Goal: Information Seeking & Learning: Find contact information

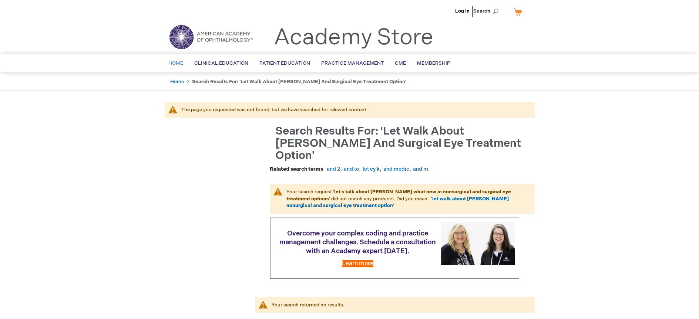
click at [178, 62] on span "Home" at bounding box center [175, 63] width 15 height 6
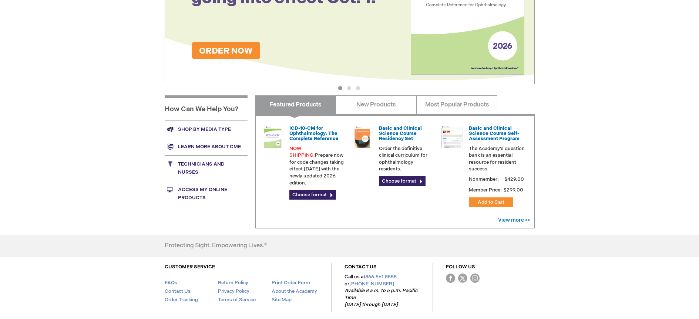
scroll to position [185, 0]
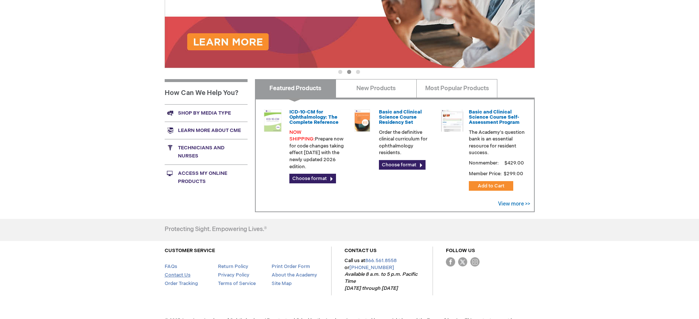
click at [184, 275] on link "Contact Us" at bounding box center [178, 275] width 26 height 6
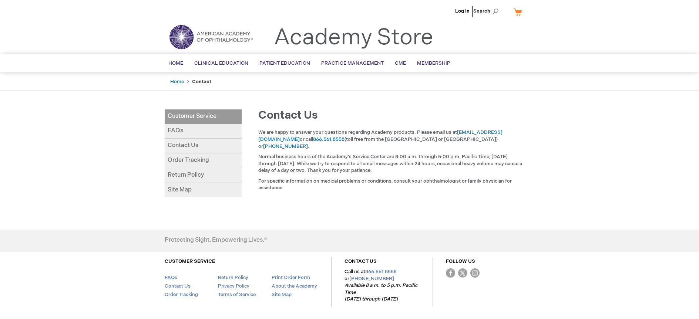
click at [192, 144] on link "Contact Us" at bounding box center [203, 146] width 77 height 15
click at [174, 130] on link "FAQs" at bounding box center [203, 131] width 77 height 15
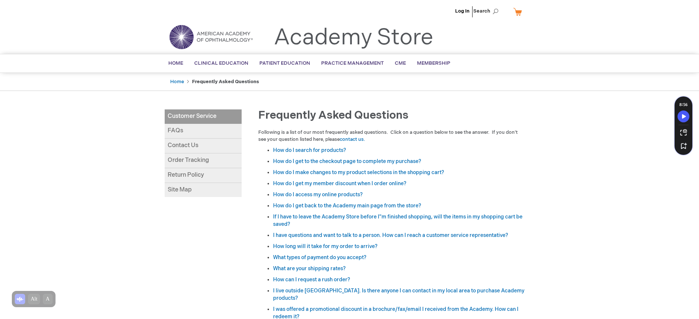
click at [325, 235] on link "I have questions and want to talk to a person. How can I reach a customer servi…" at bounding box center [390, 235] width 235 height 6
